Goal: Obtain resource: Download file/media

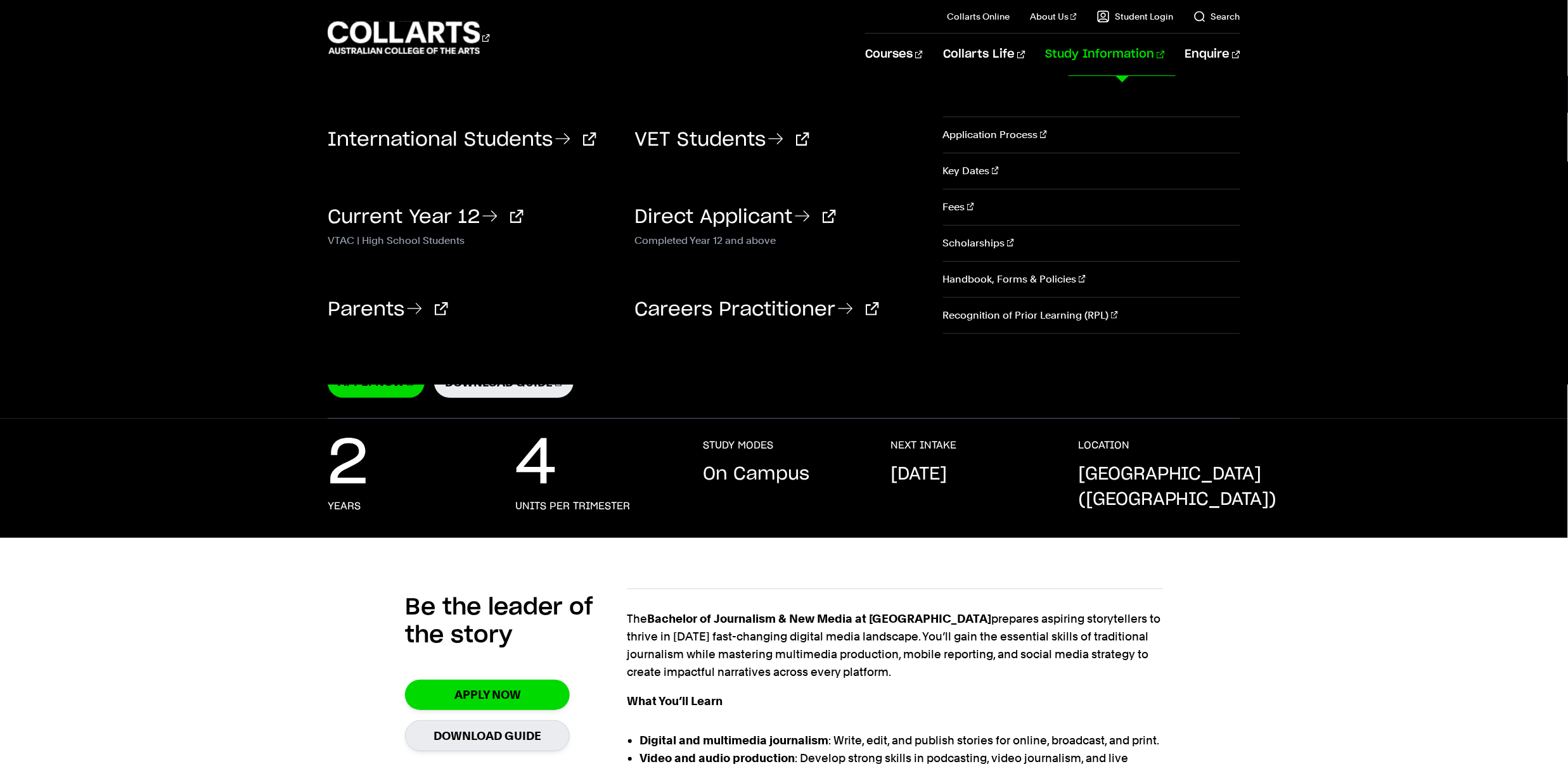
click at [1165, 67] on link "Study Information" at bounding box center [1105, 54] width 119 height 42
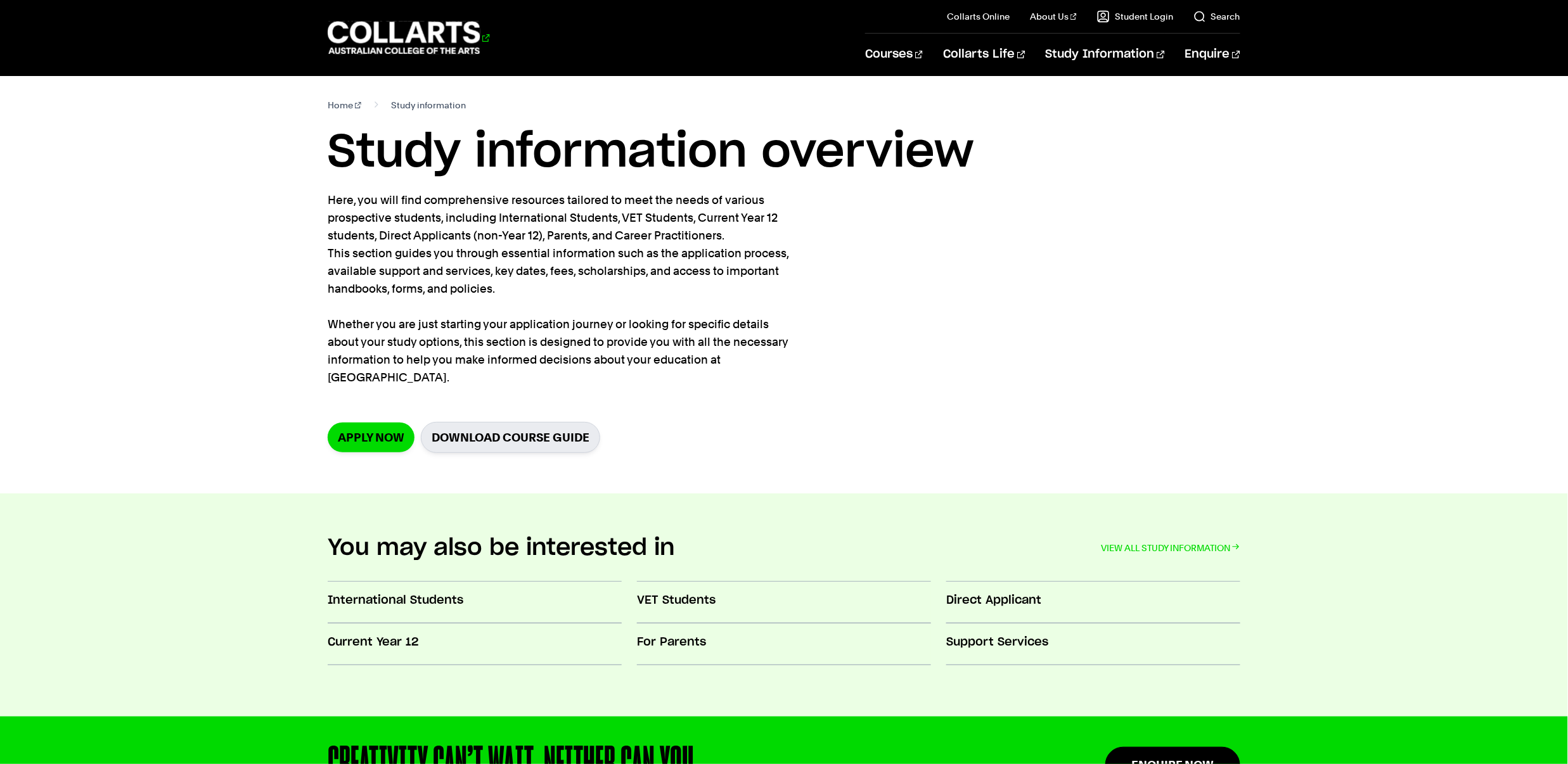
click at [418, 37] on 1 "Go to homepage" at bounding box center [404, 38] width 153 height 33
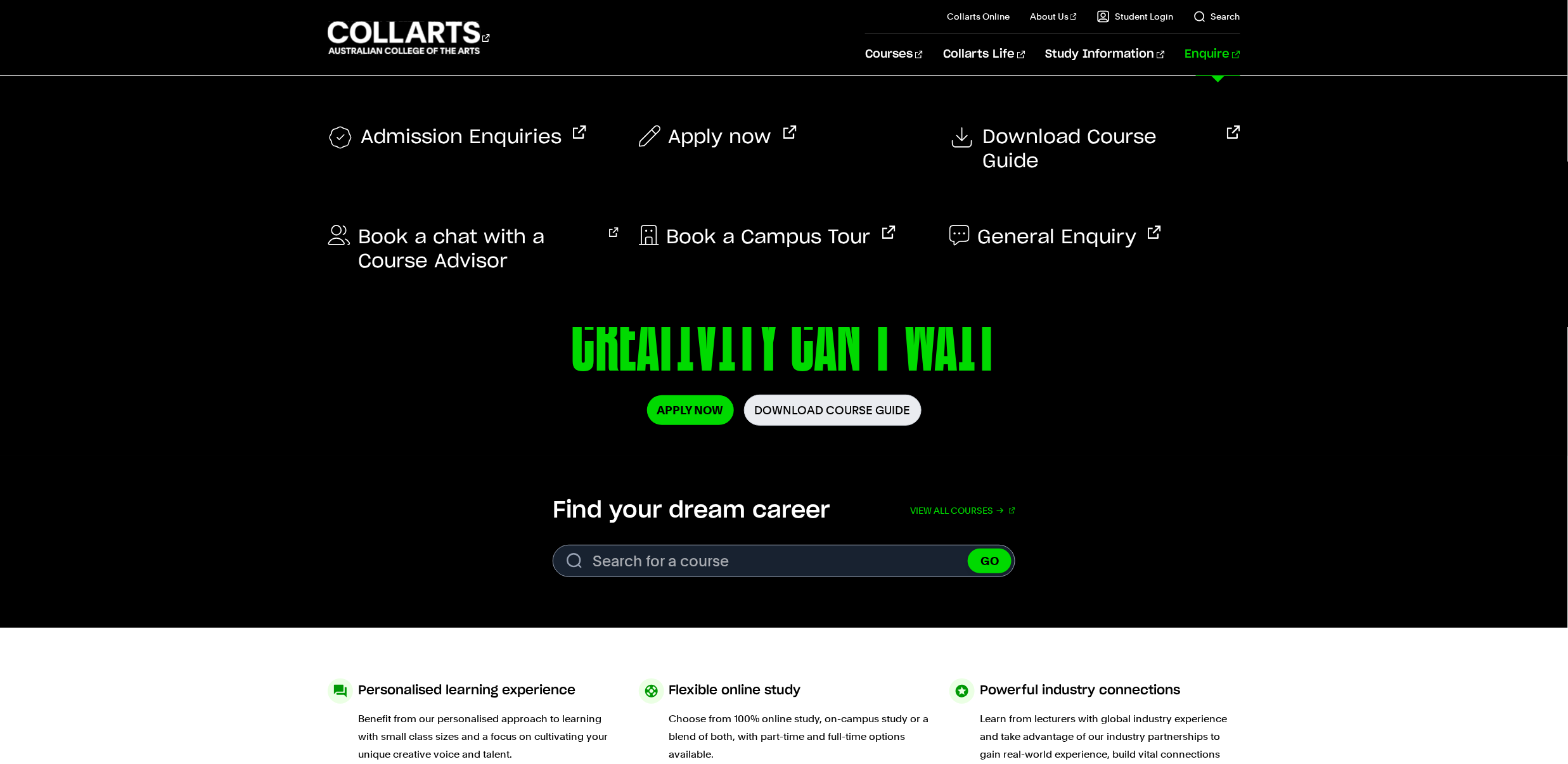
click at [1221, 66] on link "Enquire" at bounding box center [1212, 54] width 55 height 42
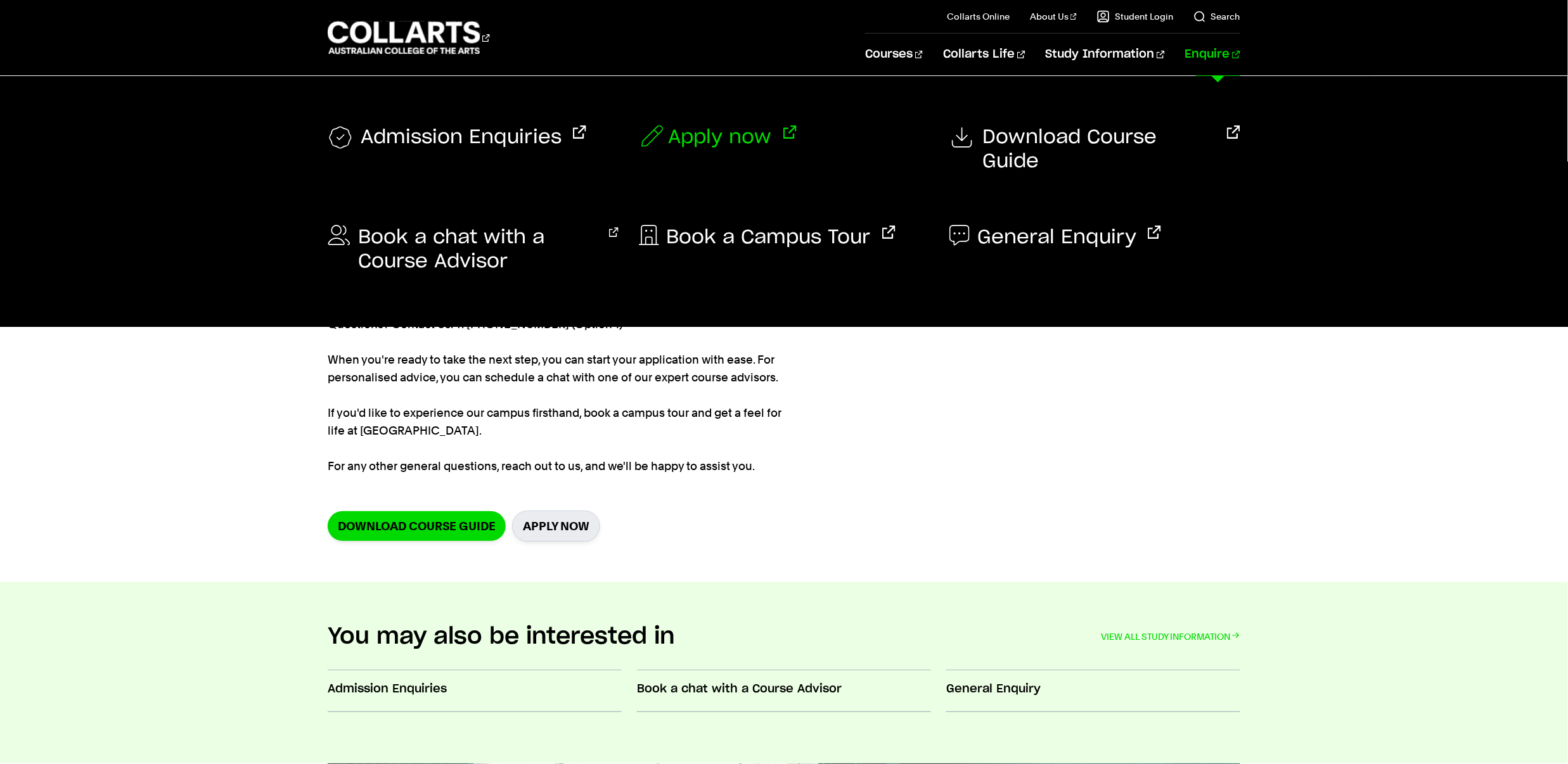
click at [698, 140] on span "Apply now" at bounding box center [720, 138] width 104 height 24
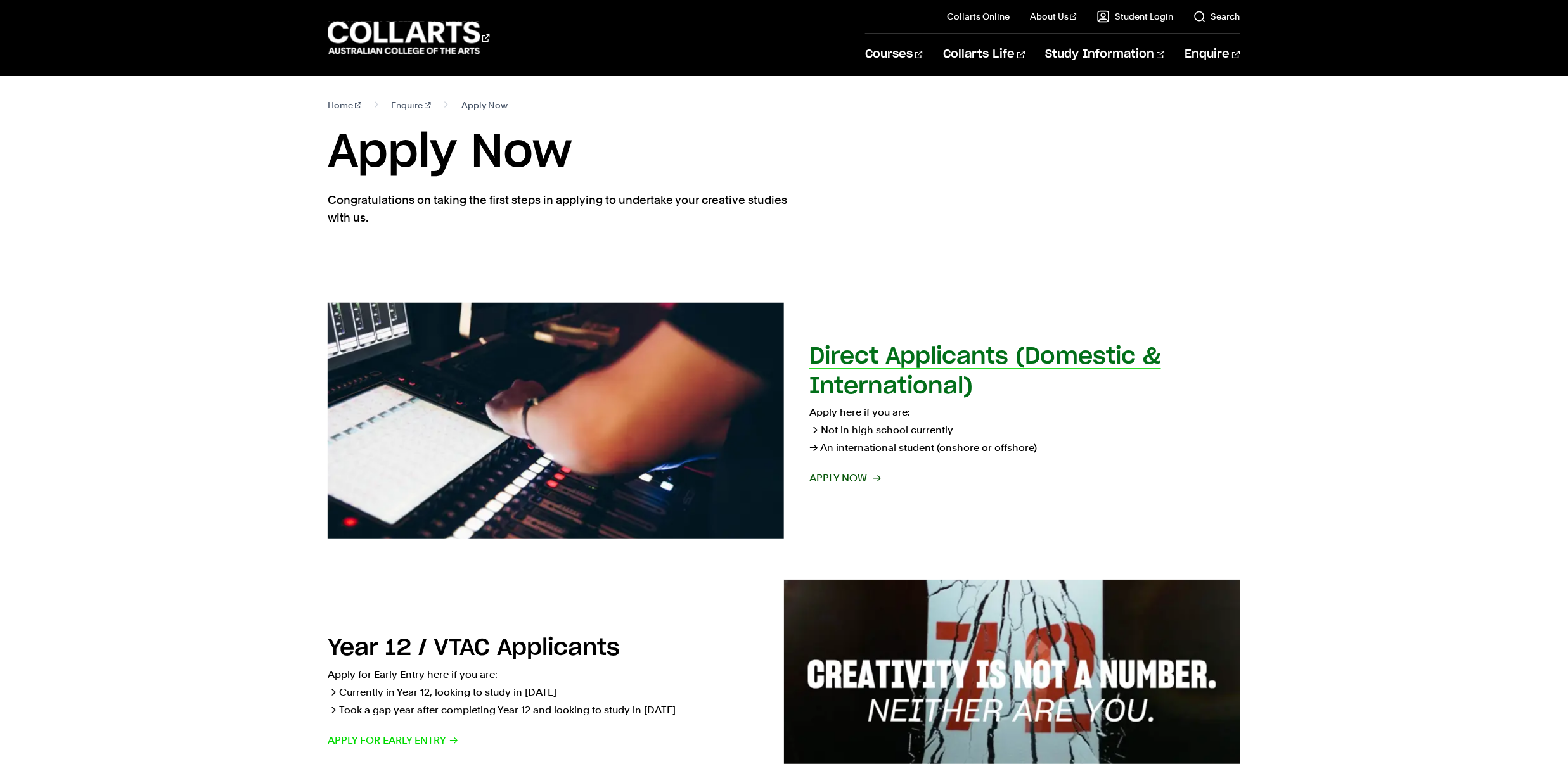
click at [896, 386] on h2 "Direct Applicants (Domestic & International)" at bounding box center [985, 372] width 352 height 53
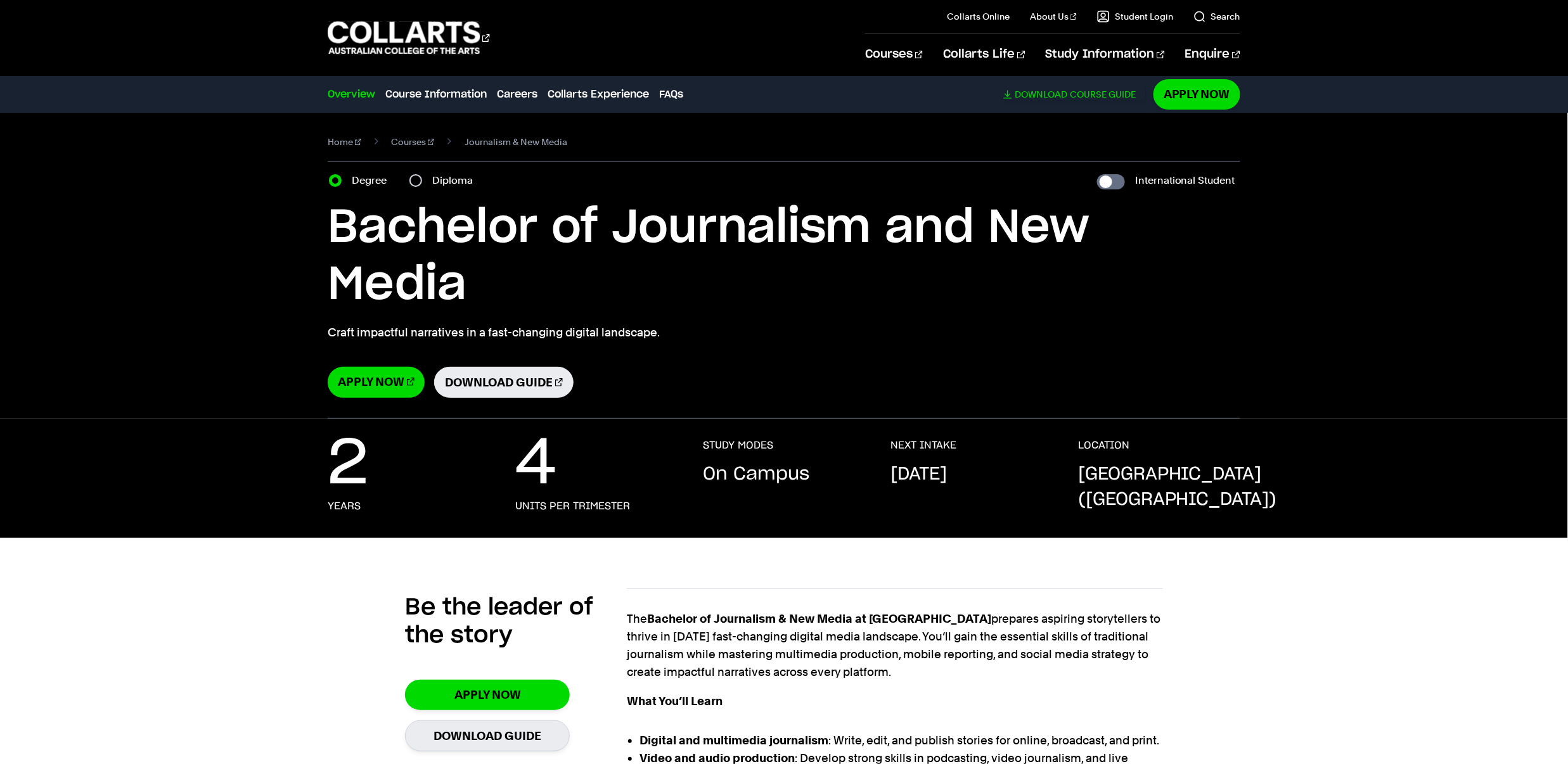
click at [1082, 98] on link "Download Course Guide" at bounding box center [1074, 94] width 142 height 11
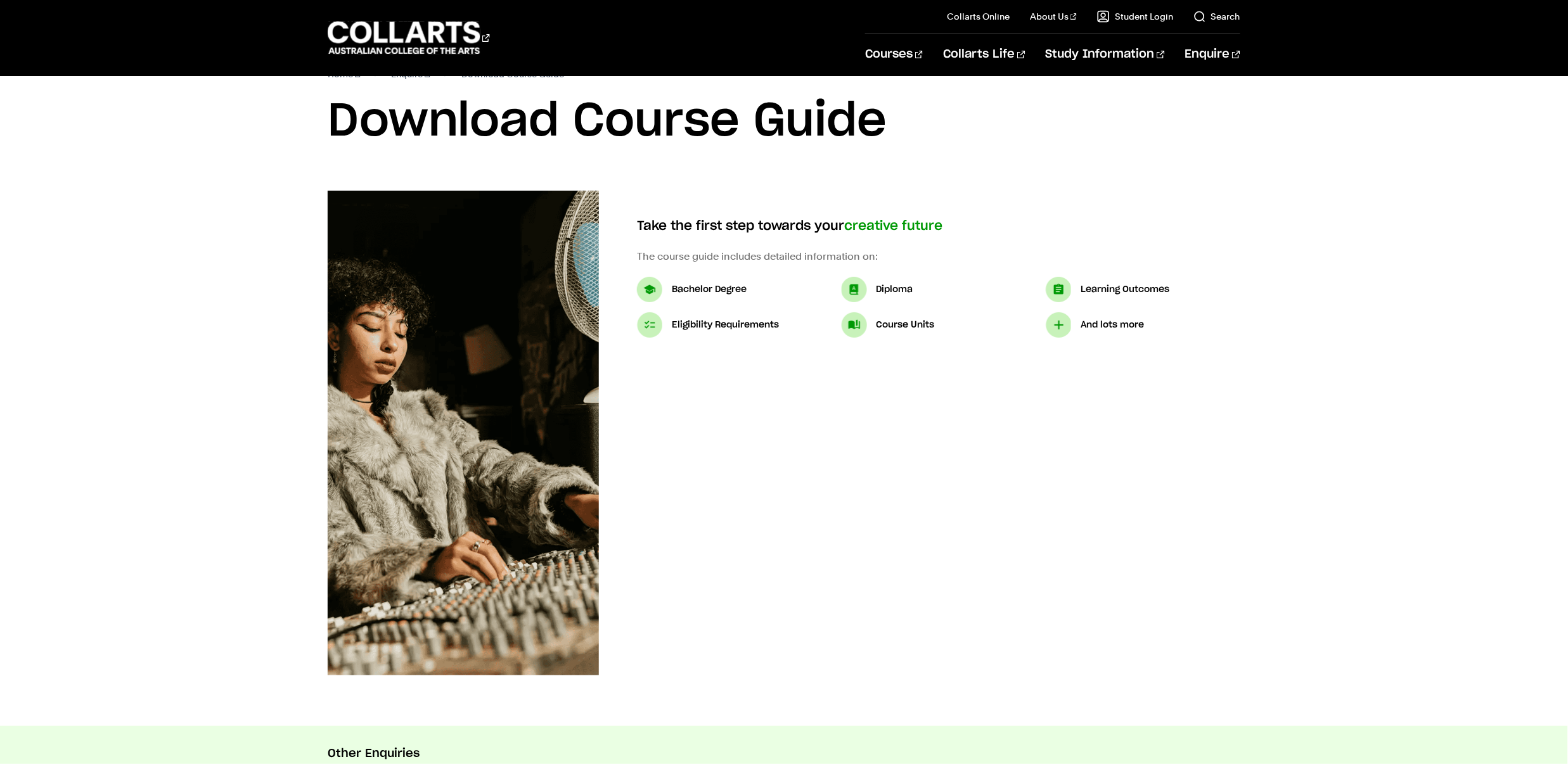
scroll to position [31, 0]
click at [406, 32] on 1 "Go to homepage" at bounding box center [404, 38] width 153 height 33
